Goal: Navigation & Orientation: Find specific page/section

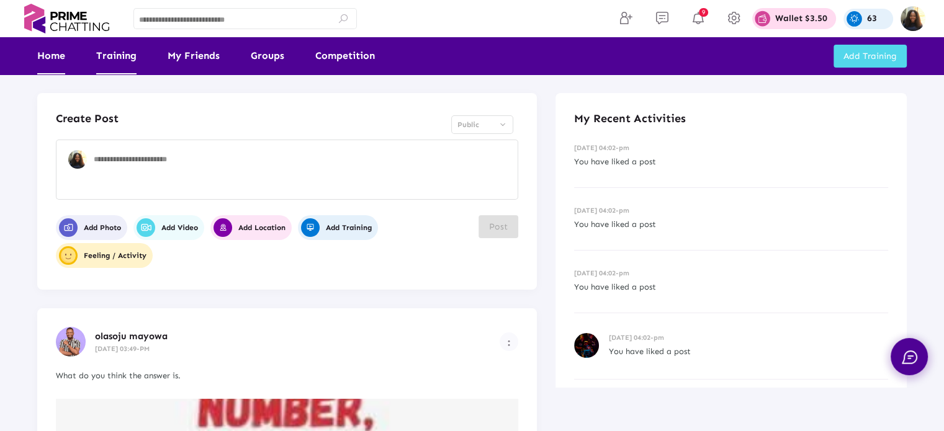
click at [110, 56] on link "Training" at bounding box center [116, 55] width 40 height 37
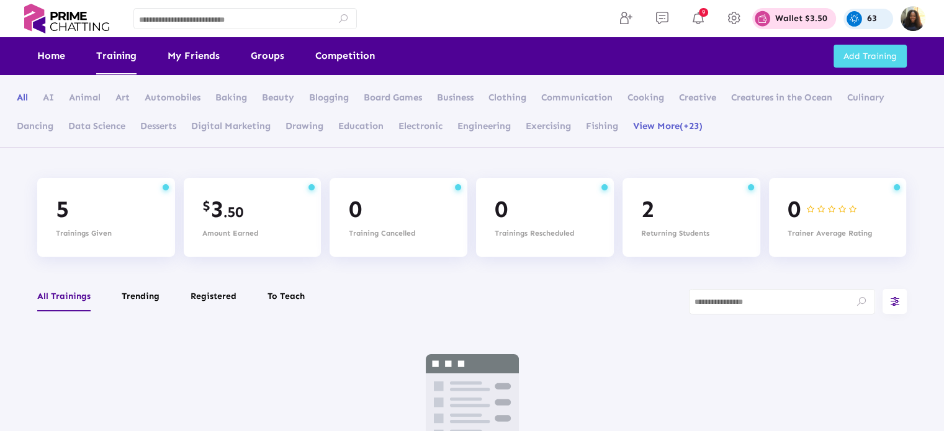
click at [66, 54] on ul "Home Training My Friends Groups Competition" at bounding box center [221, 55] width 369 height 37
click at [57, 56] on link "Home" at bounding box center [51, 55] width 28 height 37
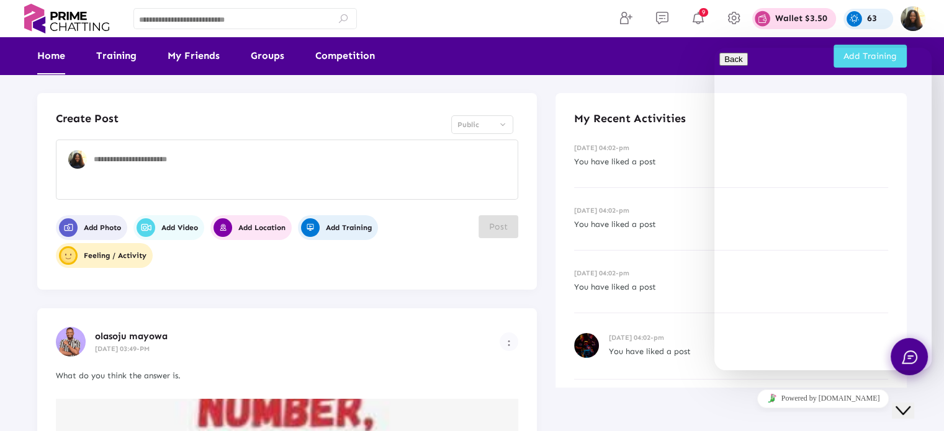
click at [911, 404] on div "Close Chat This icon closes the chat window." at bounding box center [903, 411] width 15 height 15
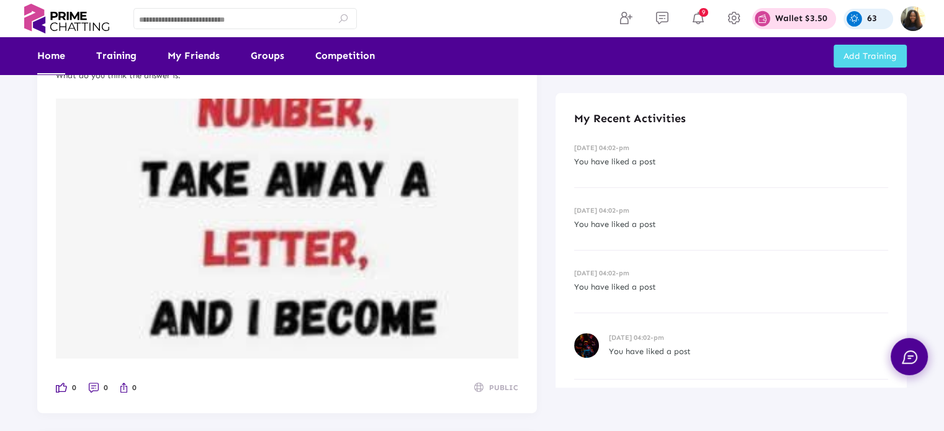
scroll to position [333, 0]
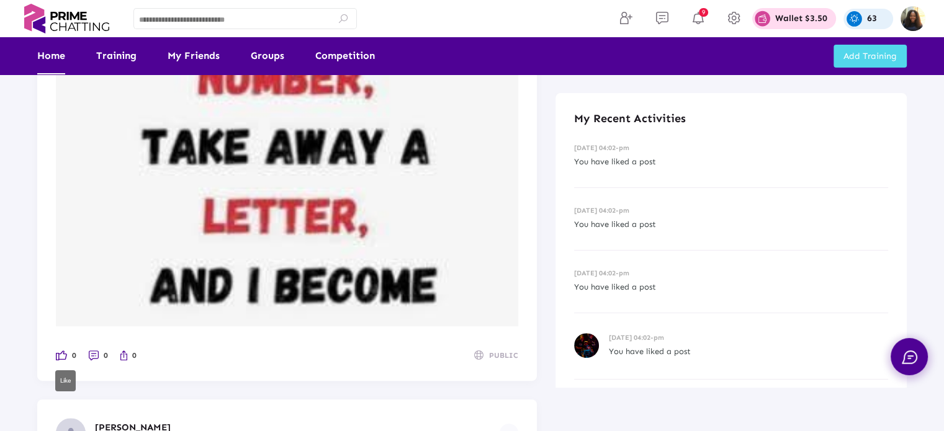
click at [63, 355] on img at bounding box center [61, 356] width 11 height 10
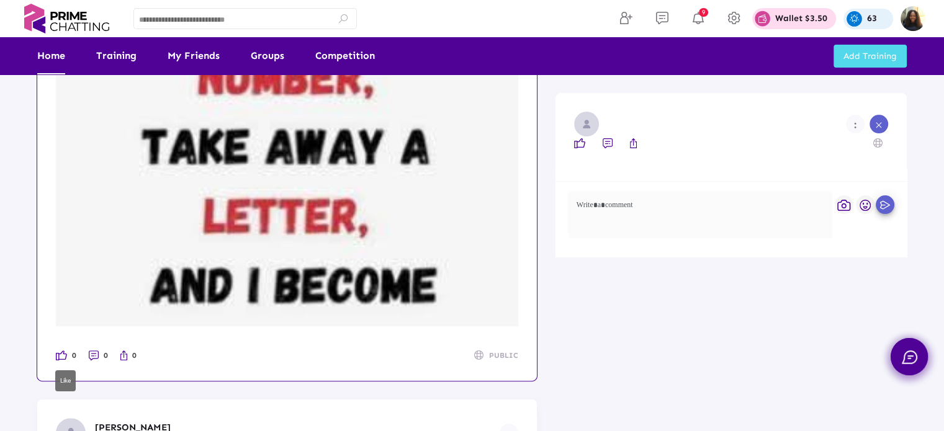
click at [61, 356] on img at bounding box center [61, 356] width 11 height 10
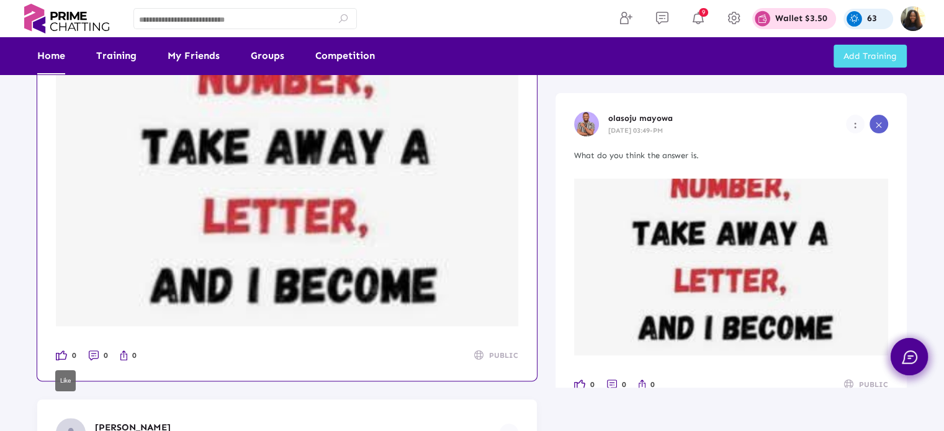
click at [71, 355] on link "0" at bounding box center [66, 356] width 20 height 14
